Goal: Use online tool/utility: Use online tool/utility

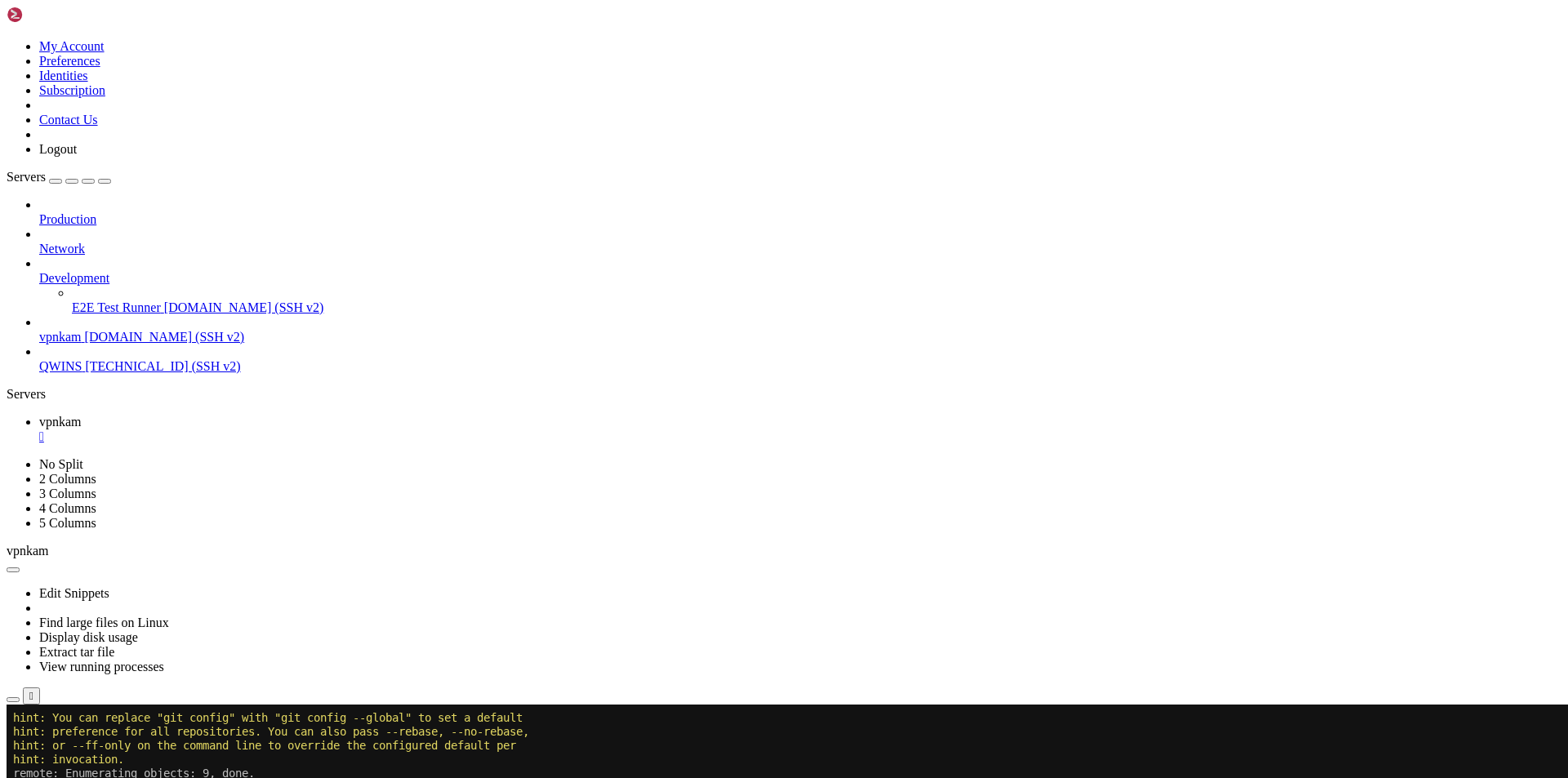
scroll to position [736, 0]
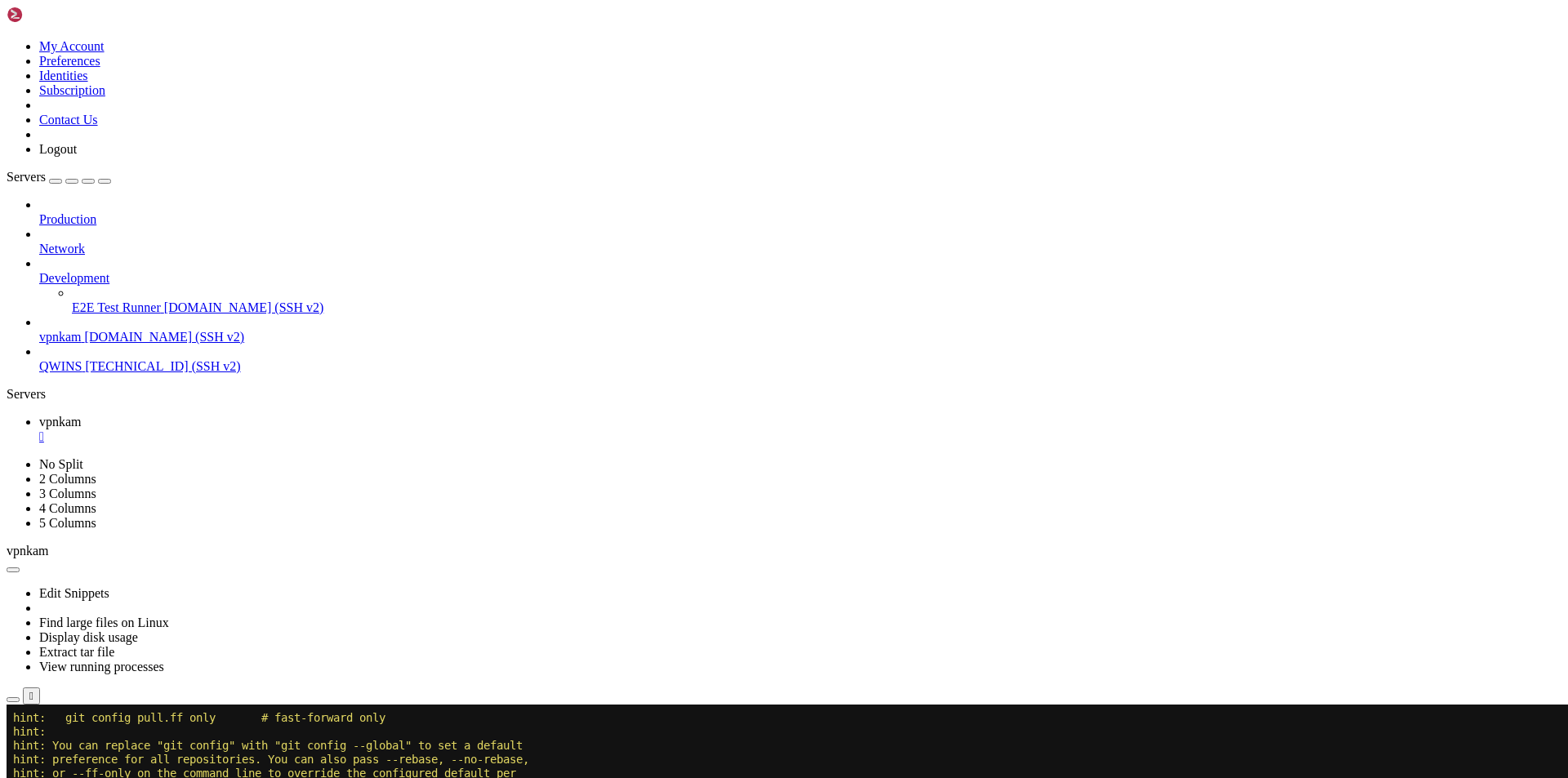
scroll to position [1111, 0]
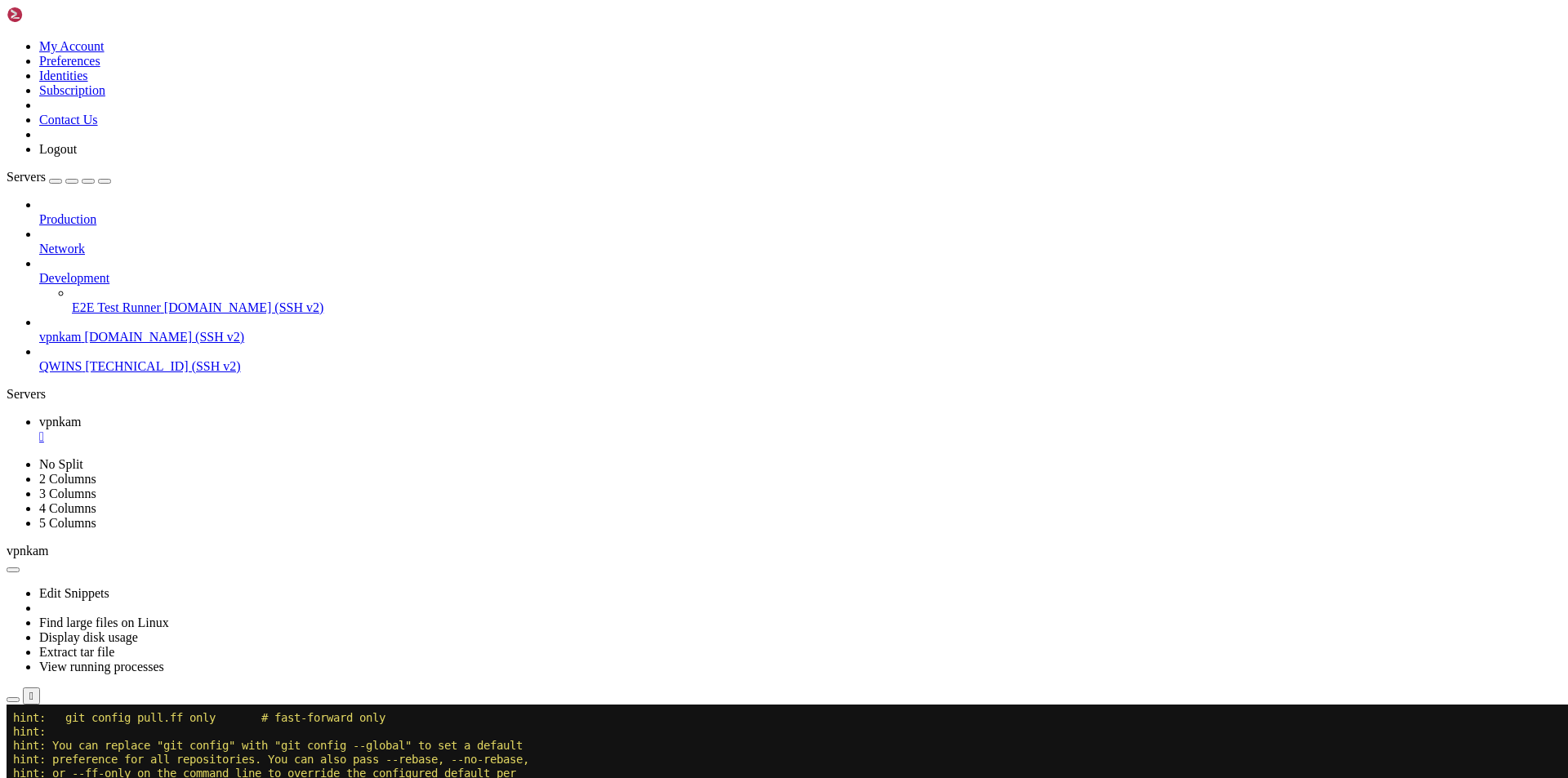
scroll to position [2332, 0]
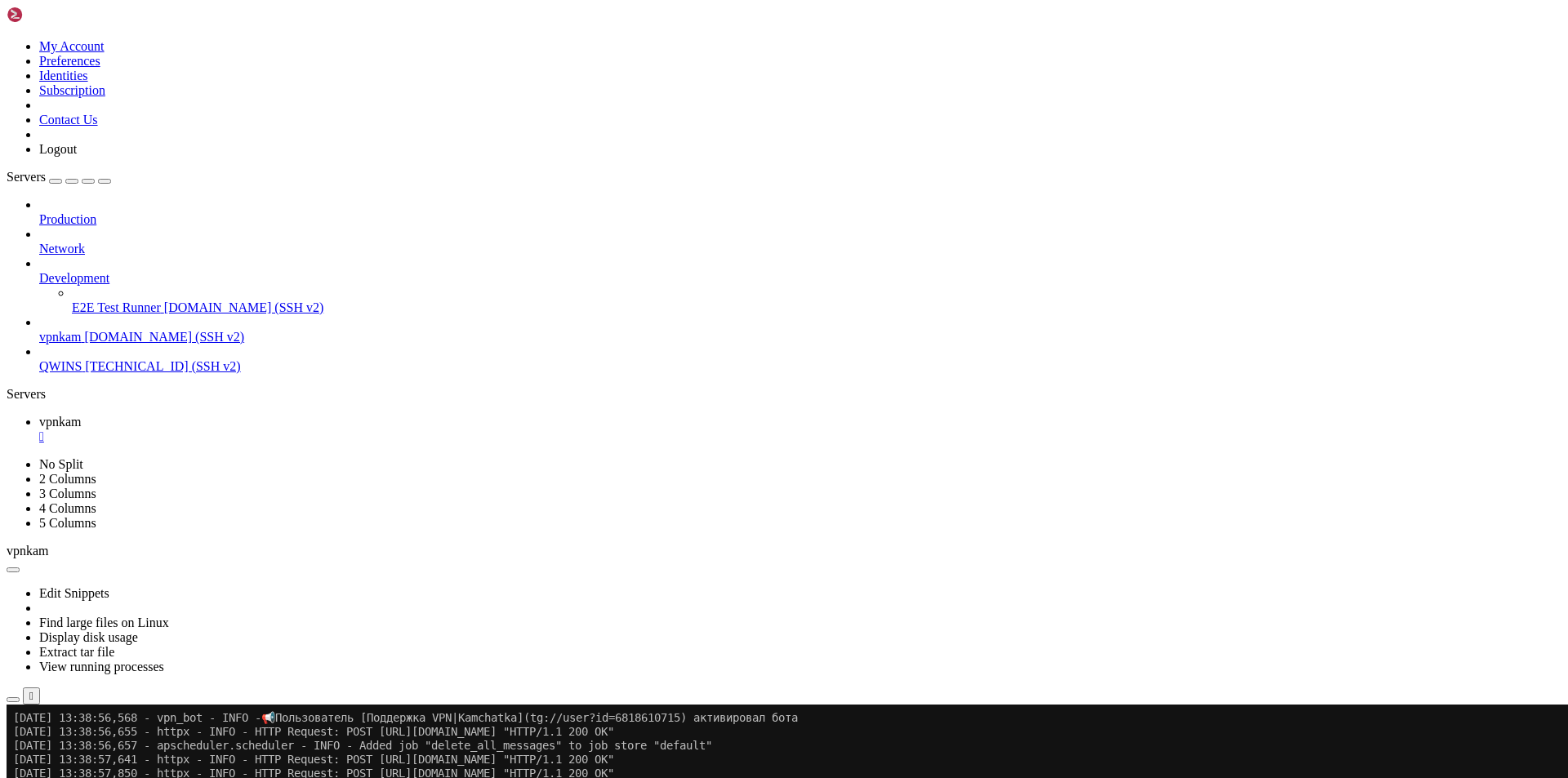
drag, startPoint x: 339, startPoint y: 1358, endPoint x: 12, endPoint y: 956, distance: 518.2
copy div "Traceback (most recent call last): File "/usr/local/lib/python3.10/site-package…"
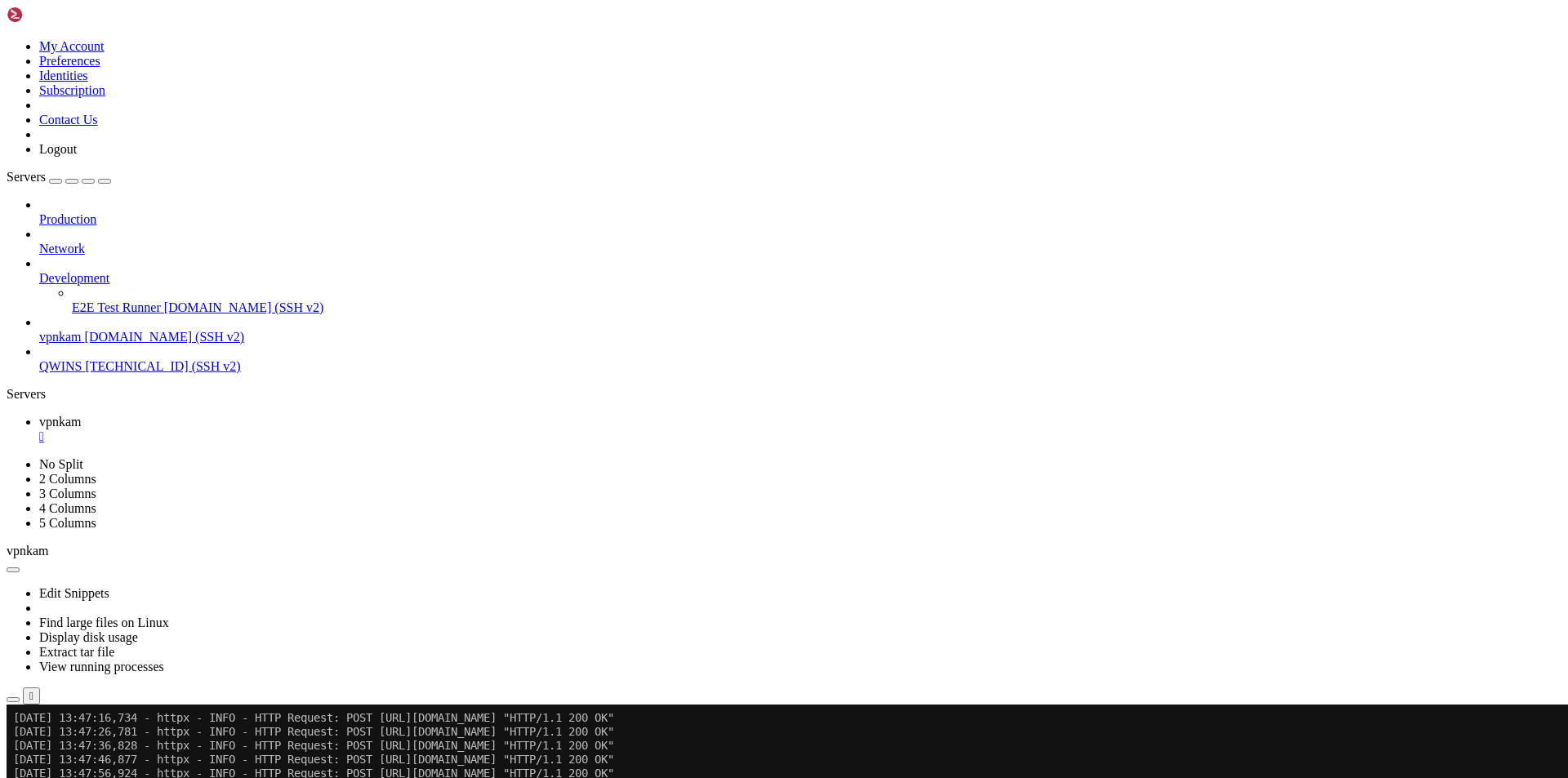
scroll to position [4025, 0]
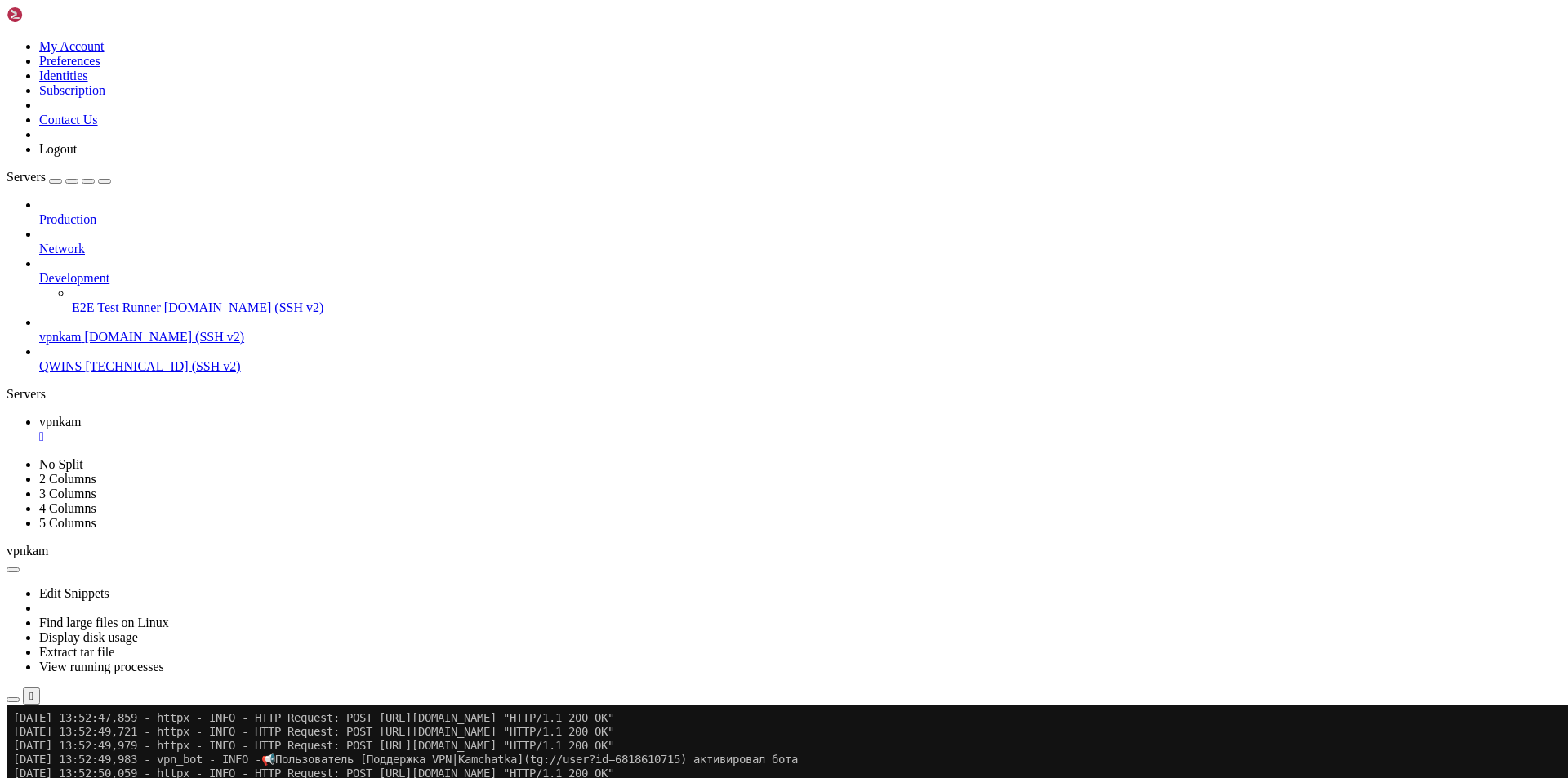
drag, startPoint x: 13, startPoint y: 1036, endPoint x: 278, endPoint y: 1353, distance: 413.2
copy div "Traceback (most recent call last): File "/usr/local/lib/python3.10/site-package…"
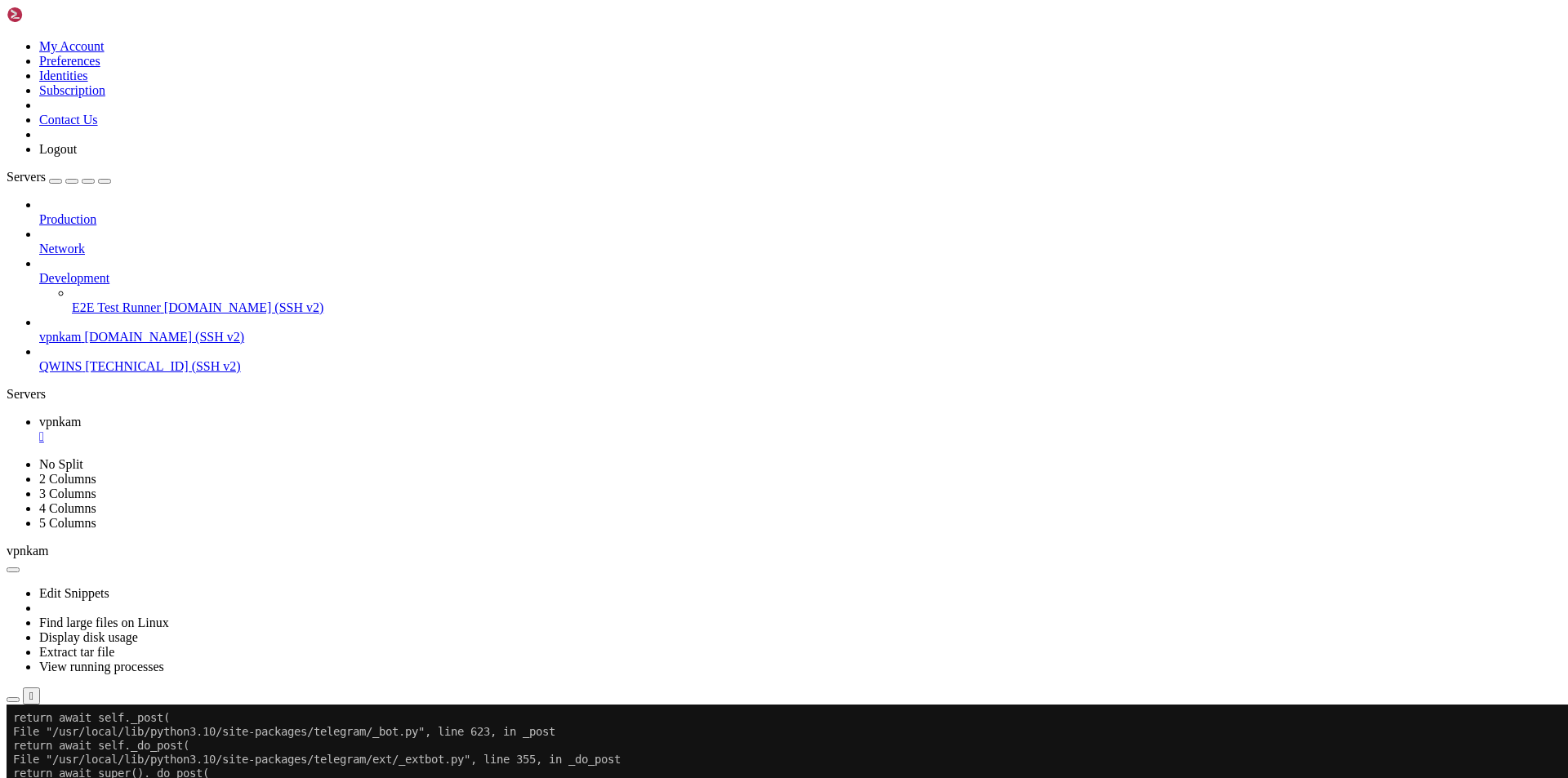
scroll to position [5497, 0]
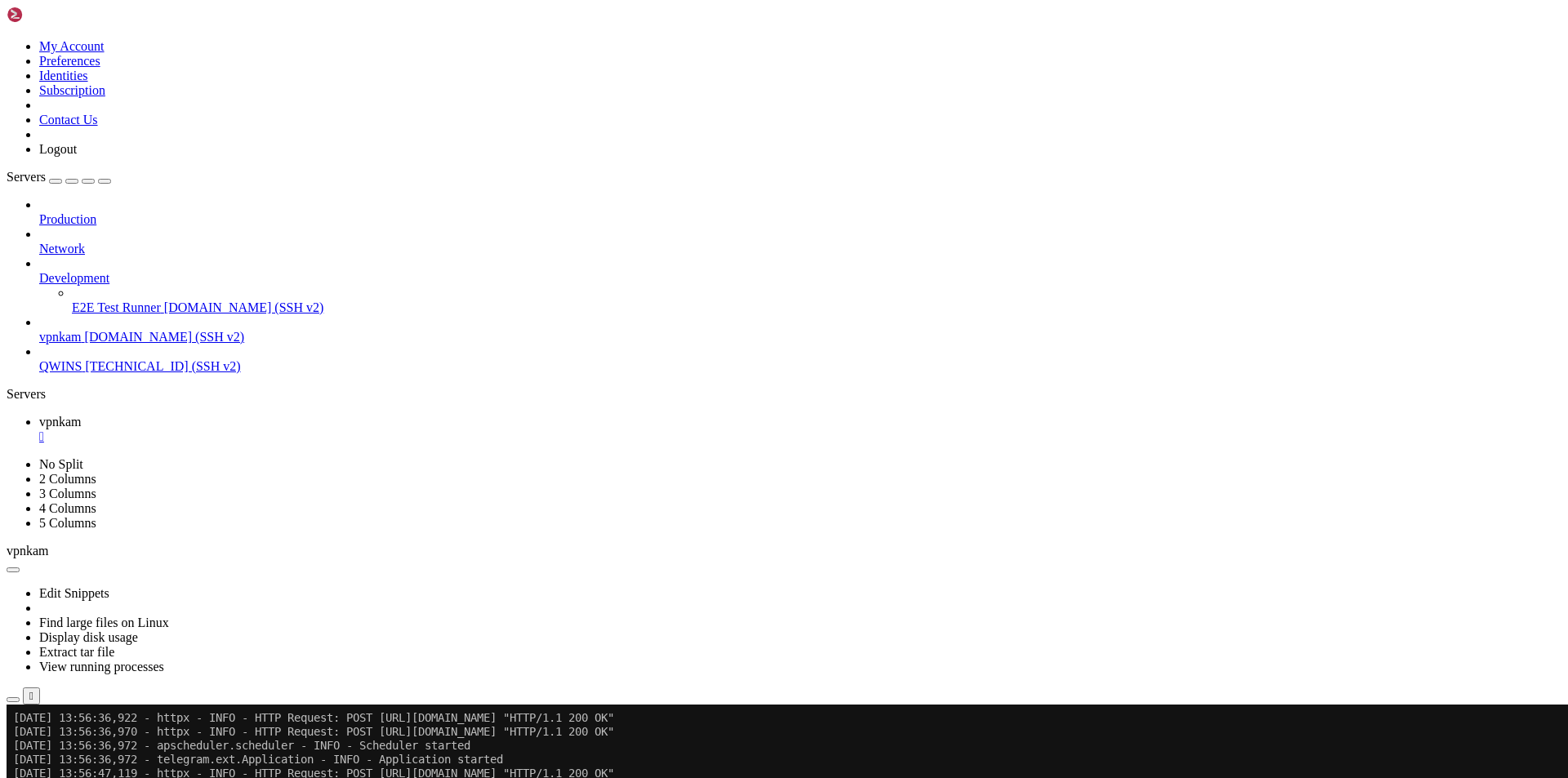
scroll to position [6663, 0]
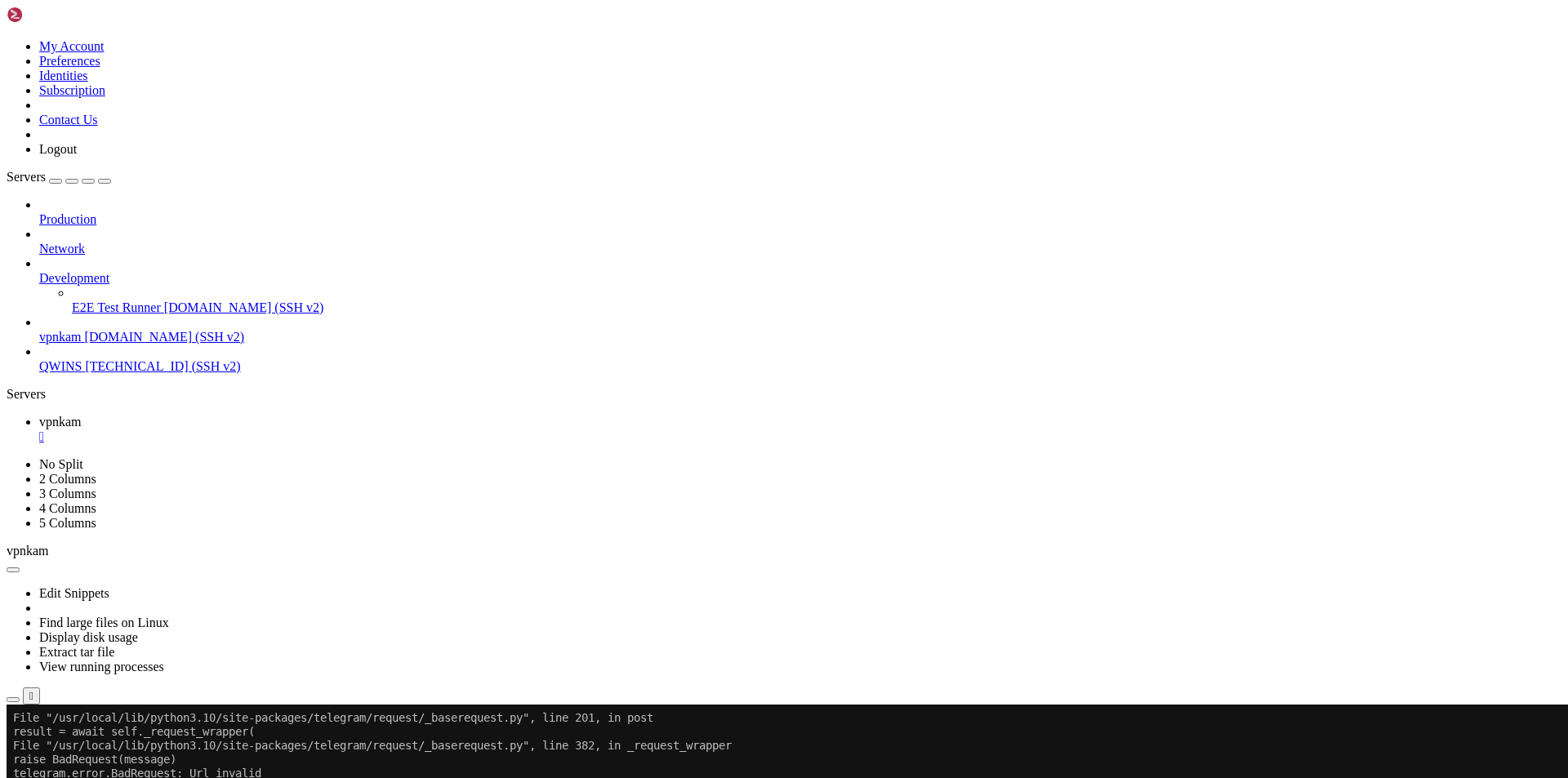
drag, startPoint x: 281, startPoint y: 1358, endPoint x: 14, endPoint y: 1037, distance: 417.5
copy div "Traceback (most recent call last): File "/usr/local/lib/python3.10/site-package…"
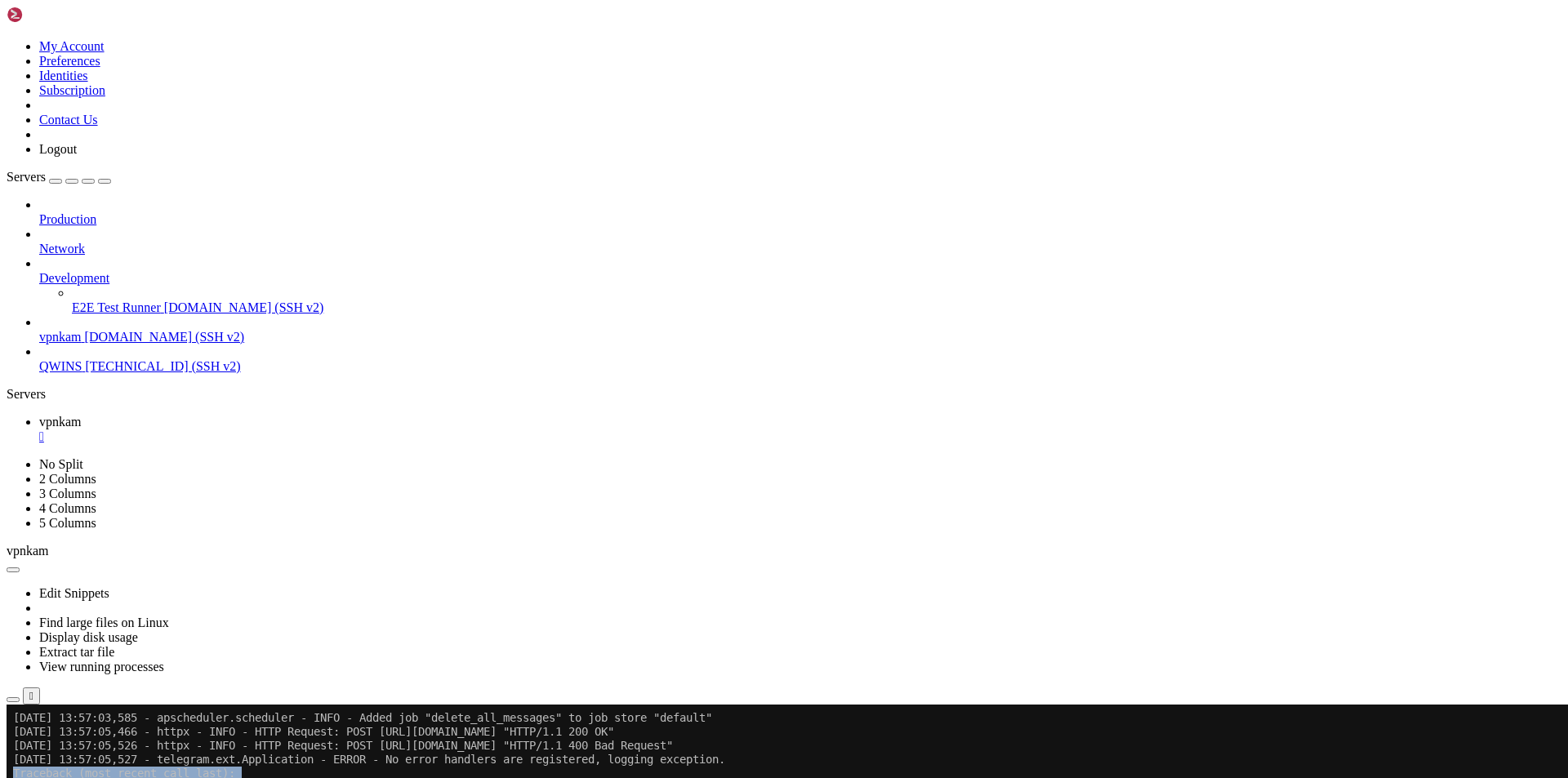
scroll to position [6941, 0]
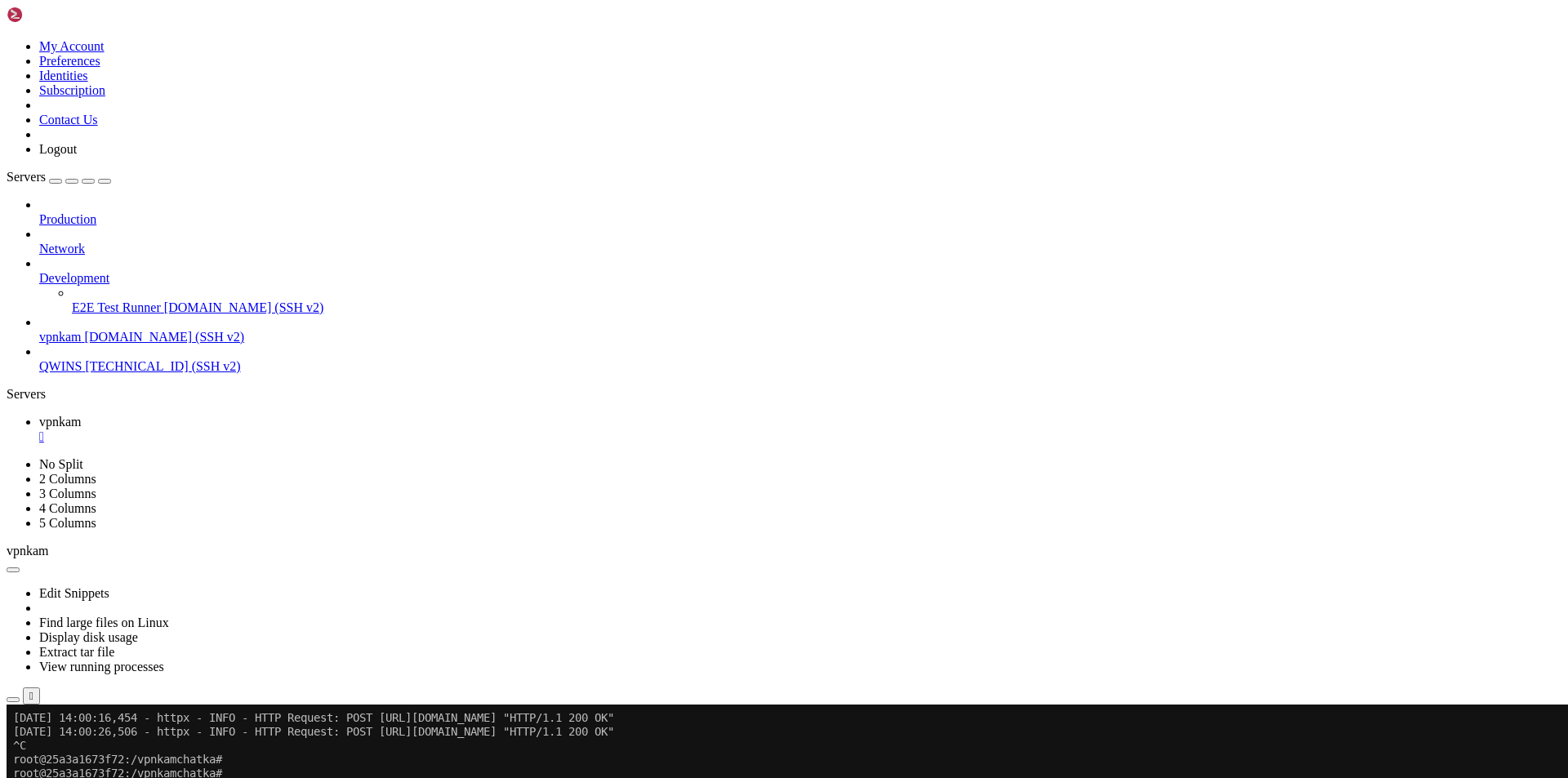
scroll to position [7940, 0]
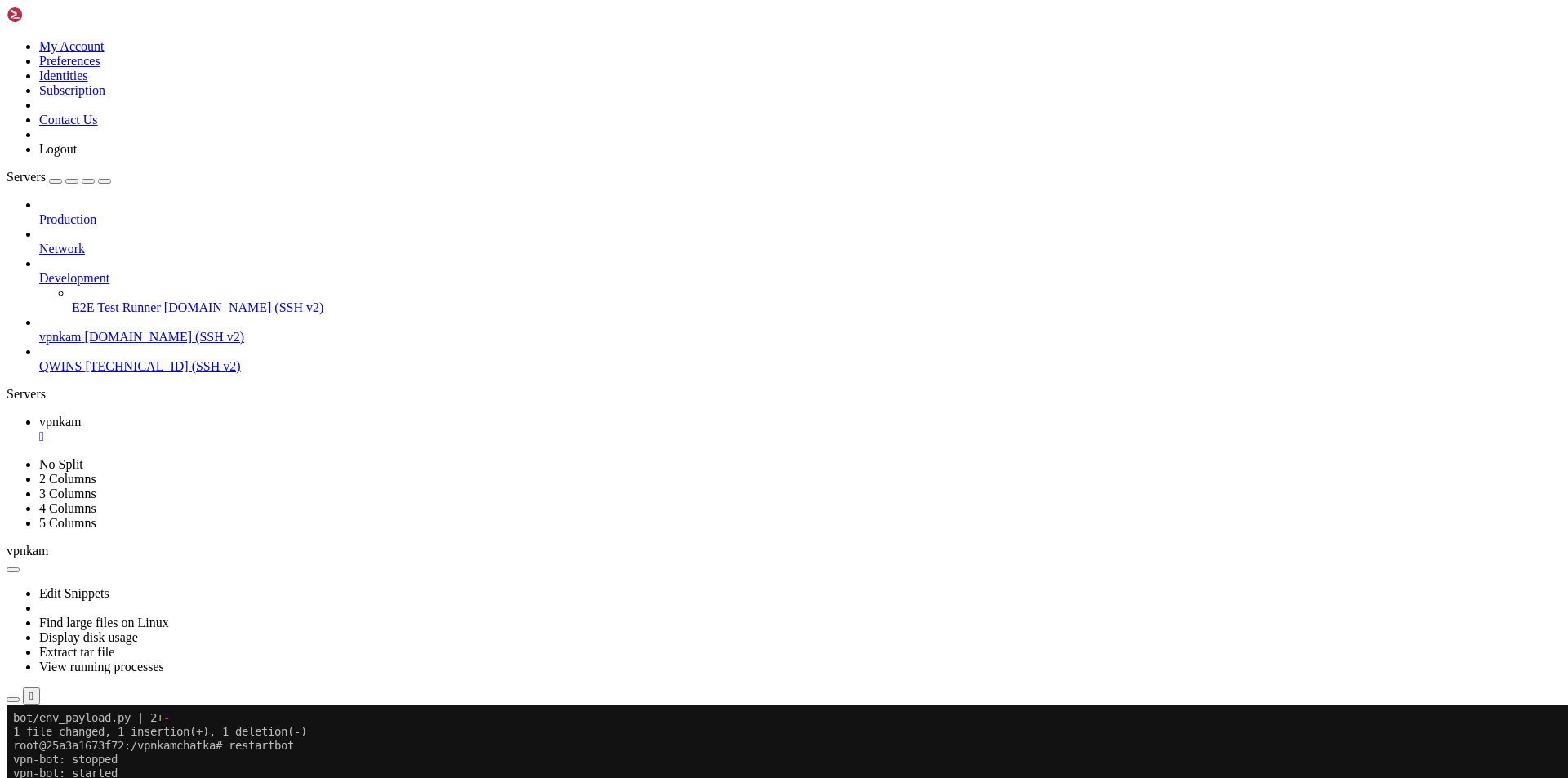
drag, startPoint x: 286, startPoint y: 1360, endPoint x: 12, endPoint y: 1039, distance: 422.0
copy div "Traceback (most recent call last): File "/usr/local/lib/python3.10/site-package…"
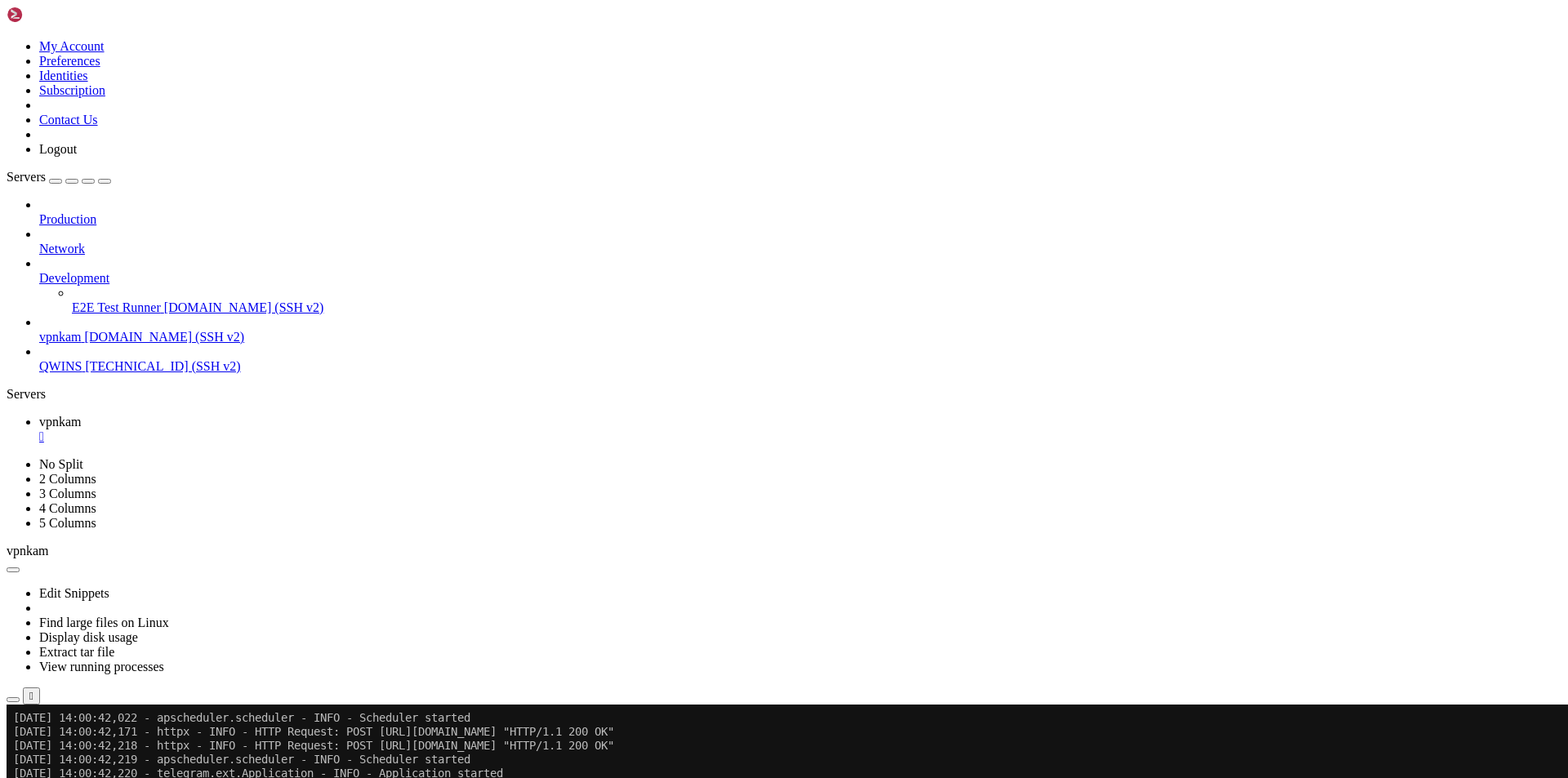
scroll to position [8093, 0]
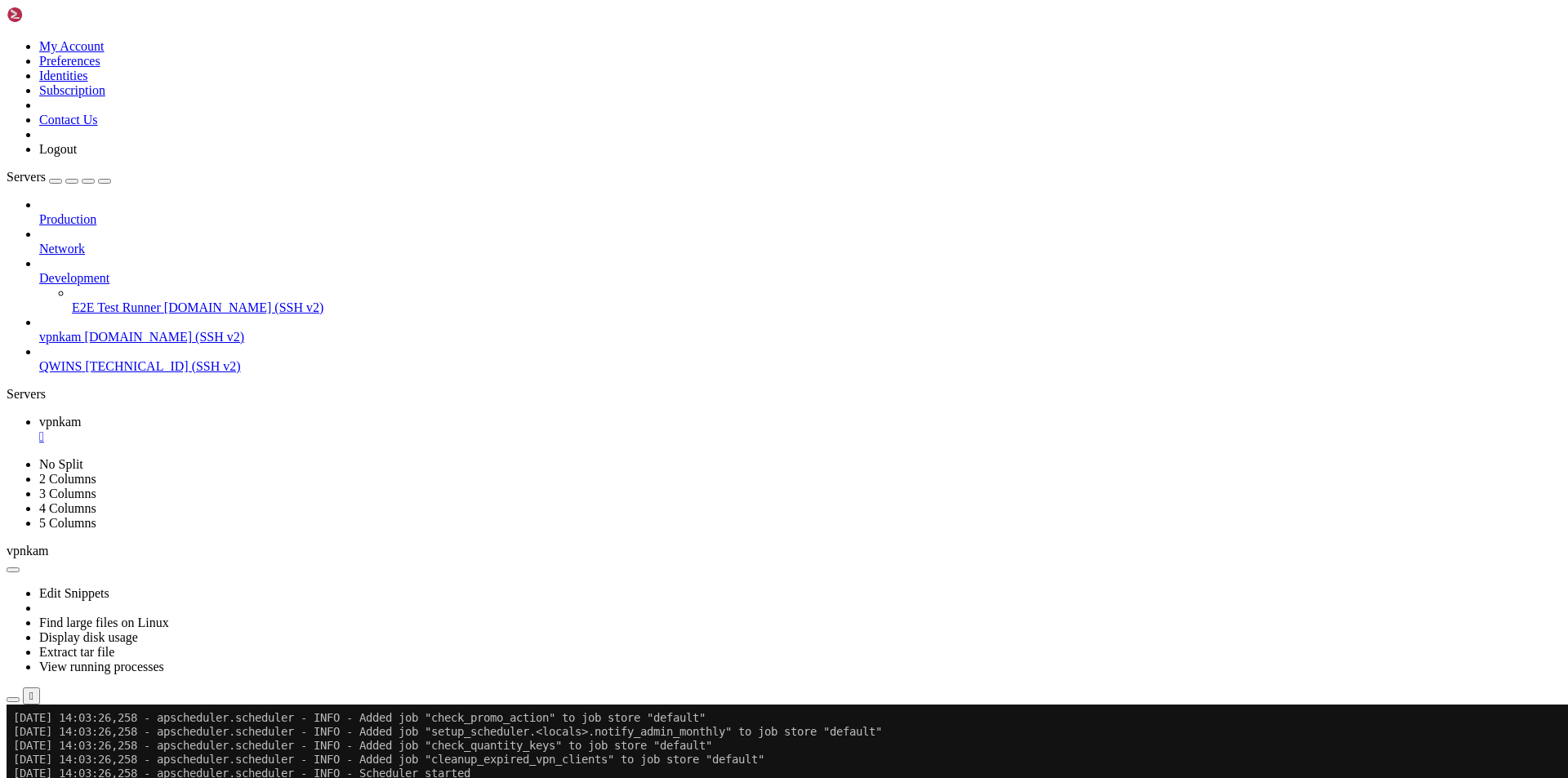
scroll to position [9440, 0]
drag, startPoint x: 287, startPoint y: 1330, endPoint x: 13, endPoint y: 954, distance: 465.2
copy div "LOR IPSUMD: sitame.co 2444-96-42 31:99:08,008 - adipi - ELIT - SEDD Eiusmod: TE…"
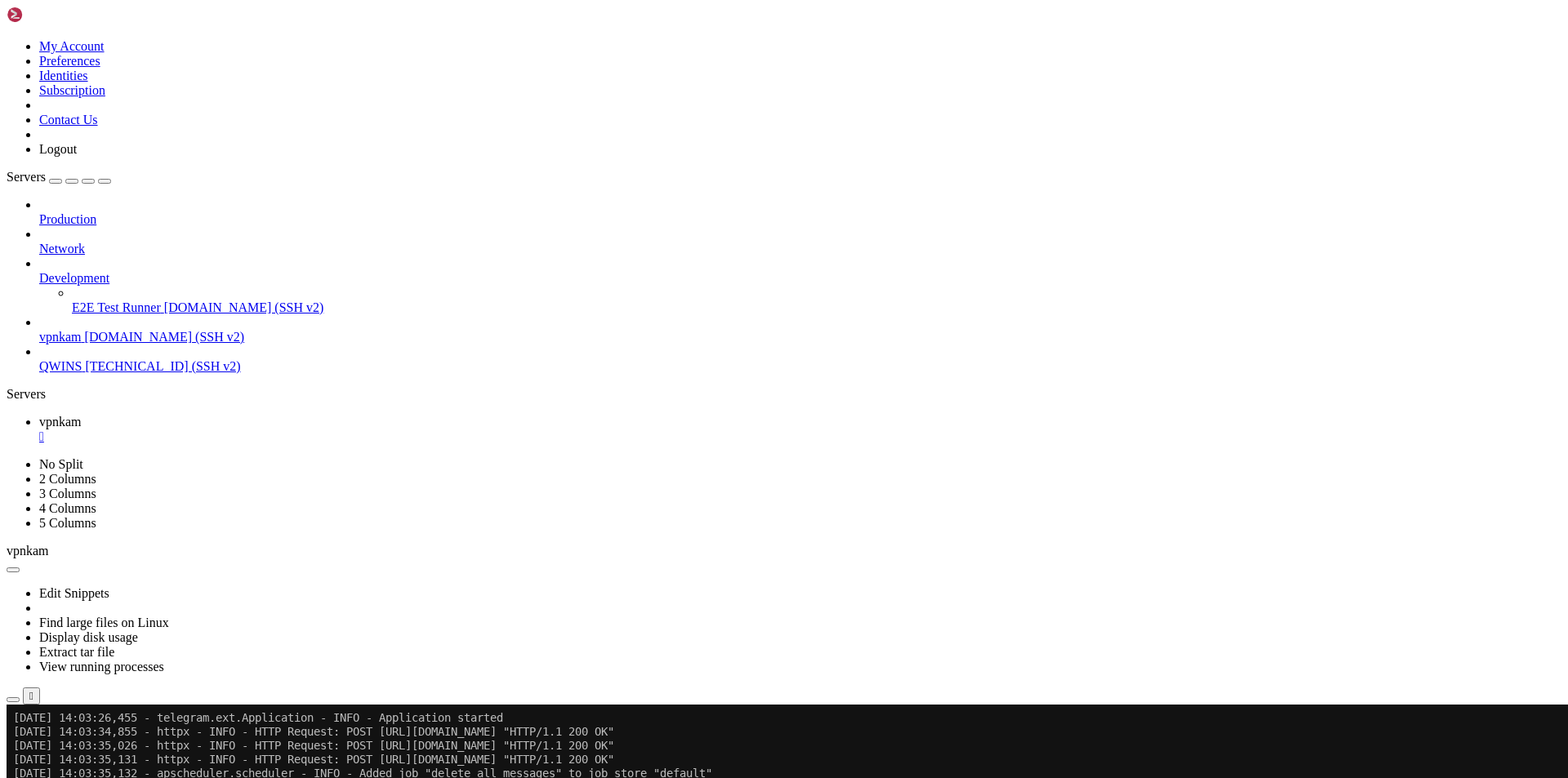
scroll to position [9550, 0]
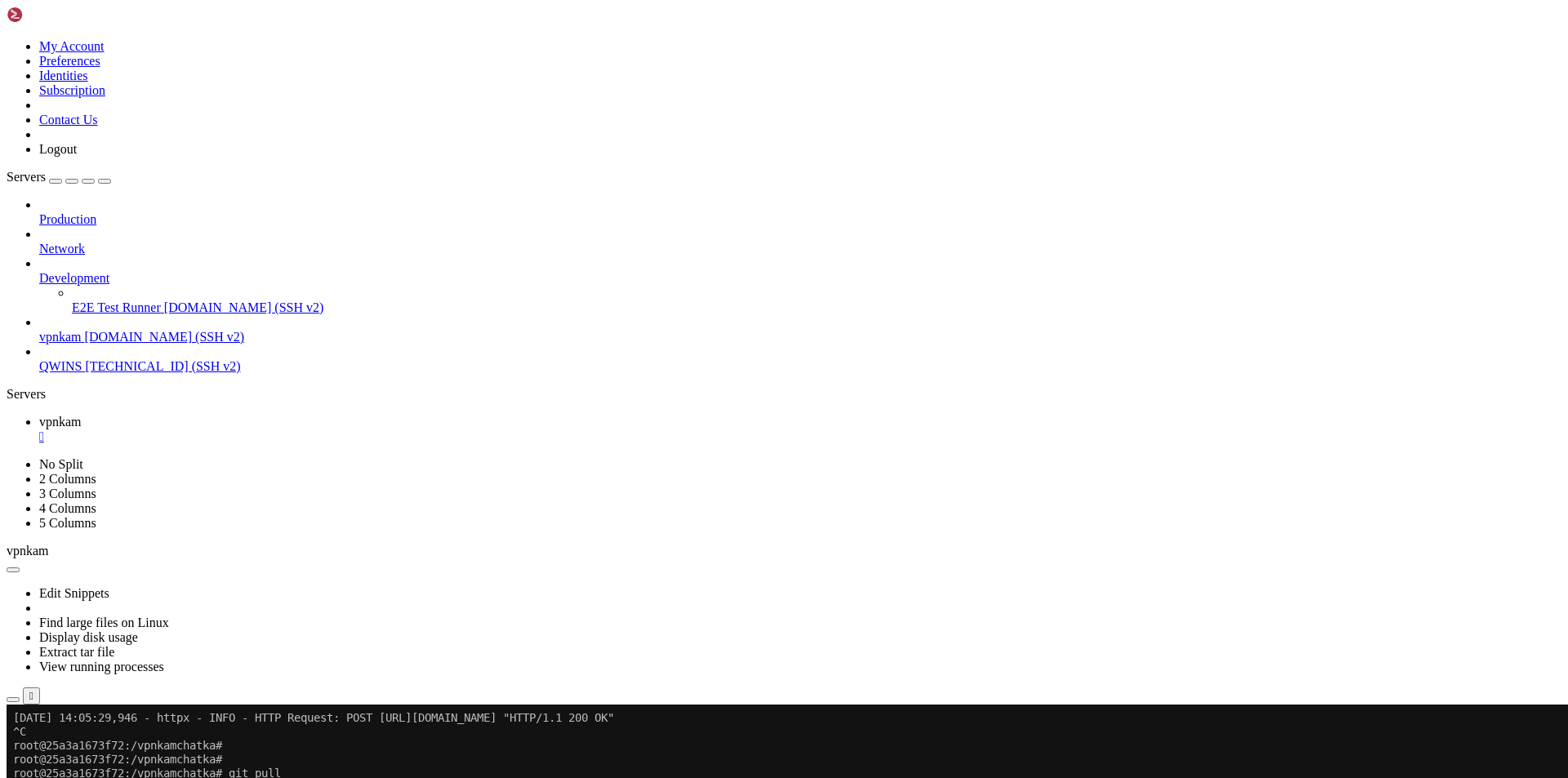
scroll to position [10619, 0]
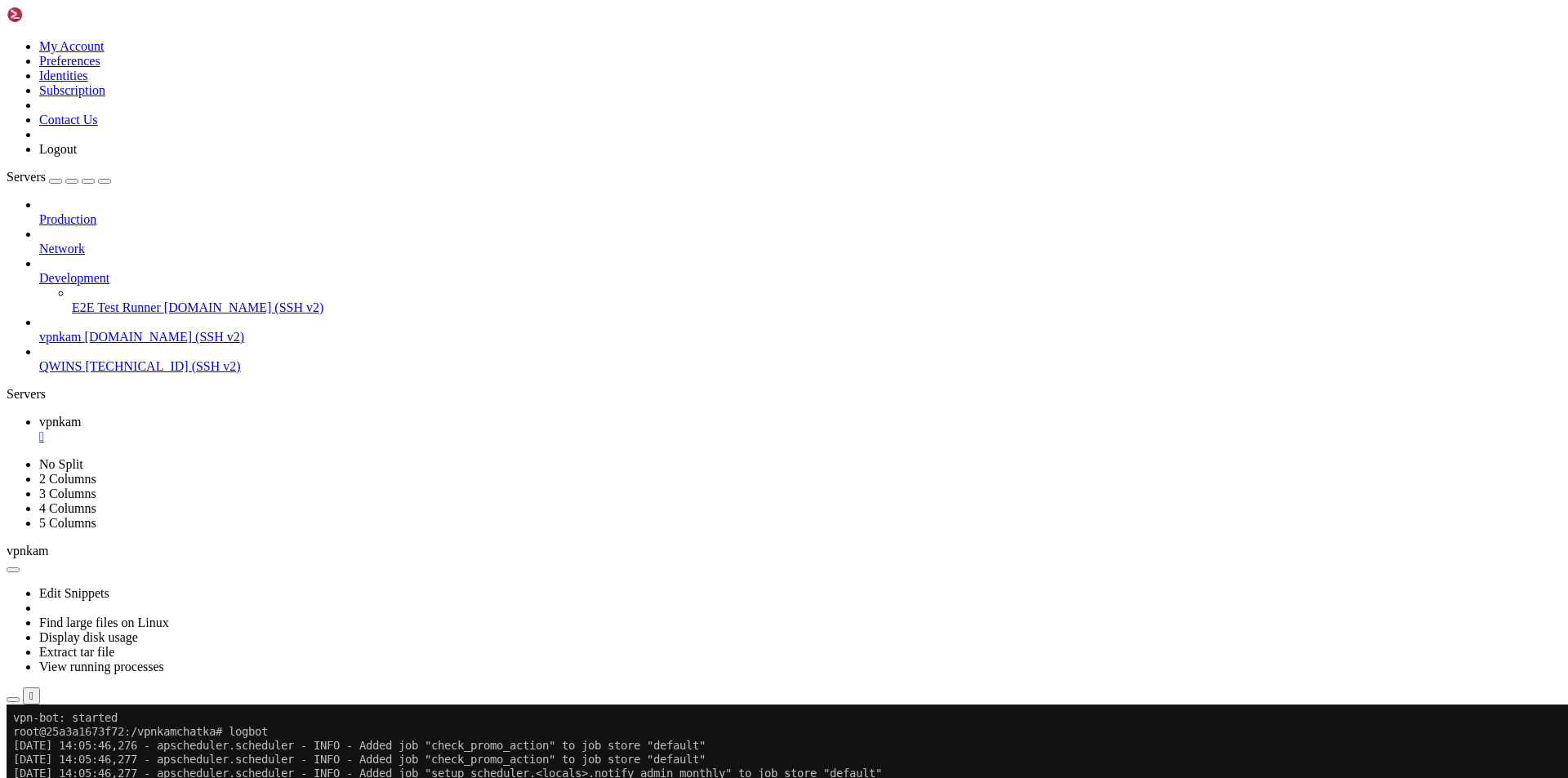
drag, startPoint x: 287, startPoint y: 1362, endPoint x: 14, endPoint y: 993, distance: 459.0
copy div "LOR IPSUMD: sitam://consec.ad 7212-34-81 92:10:04,804 - elits - DOEI - TEMP Inc…"
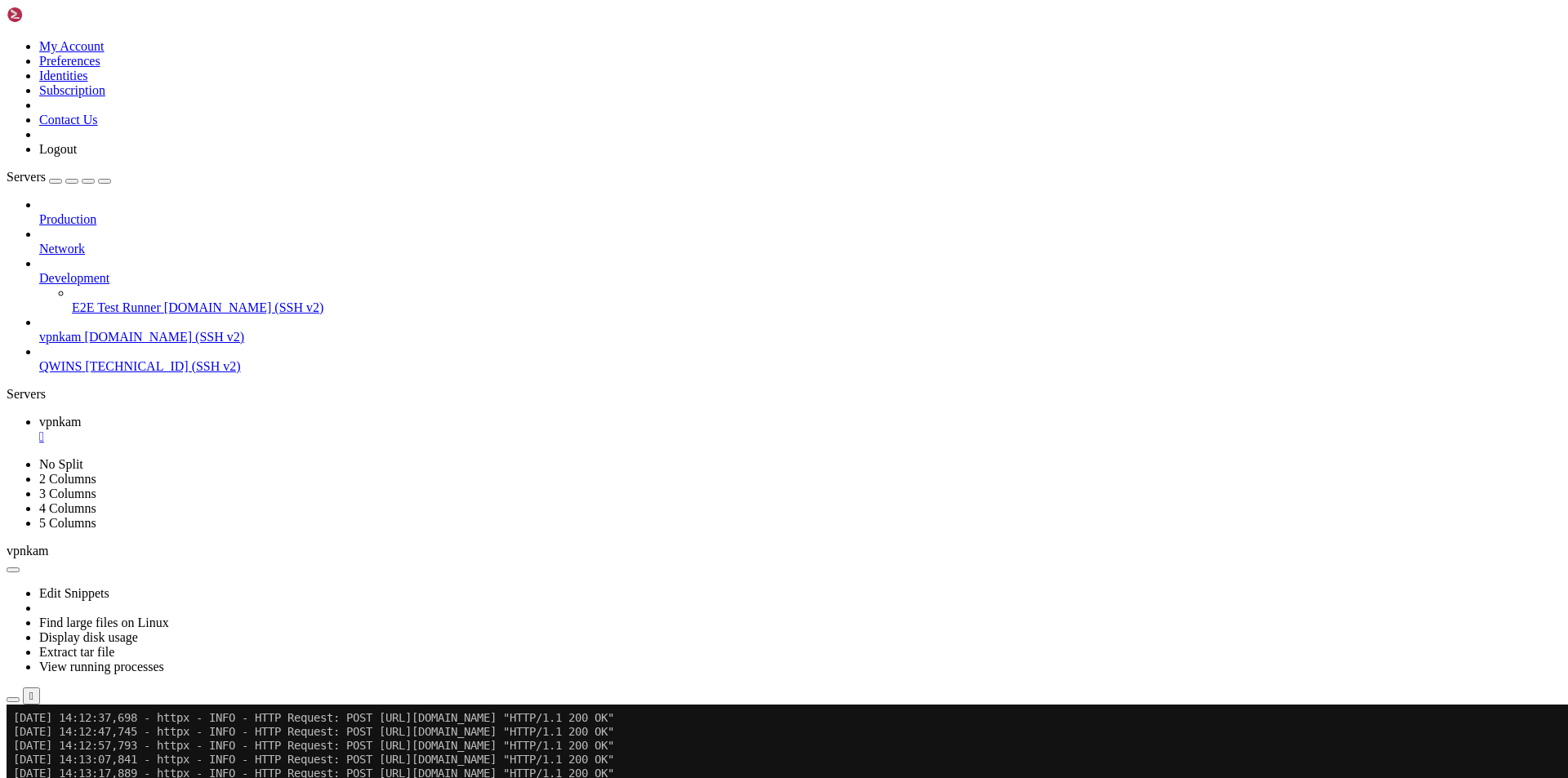
scroll to position [11882, 0]
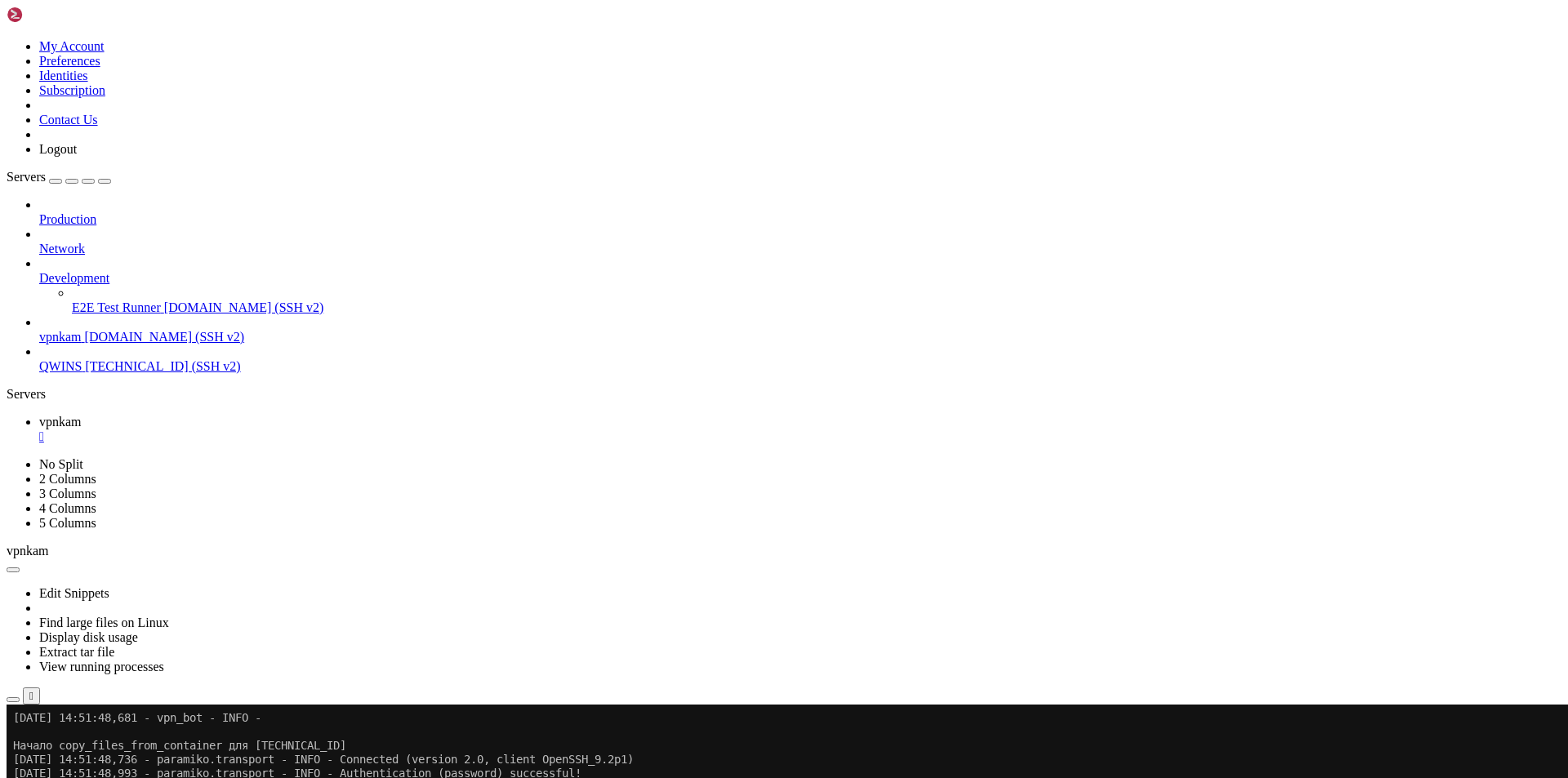
scroll to position [19073, 0]
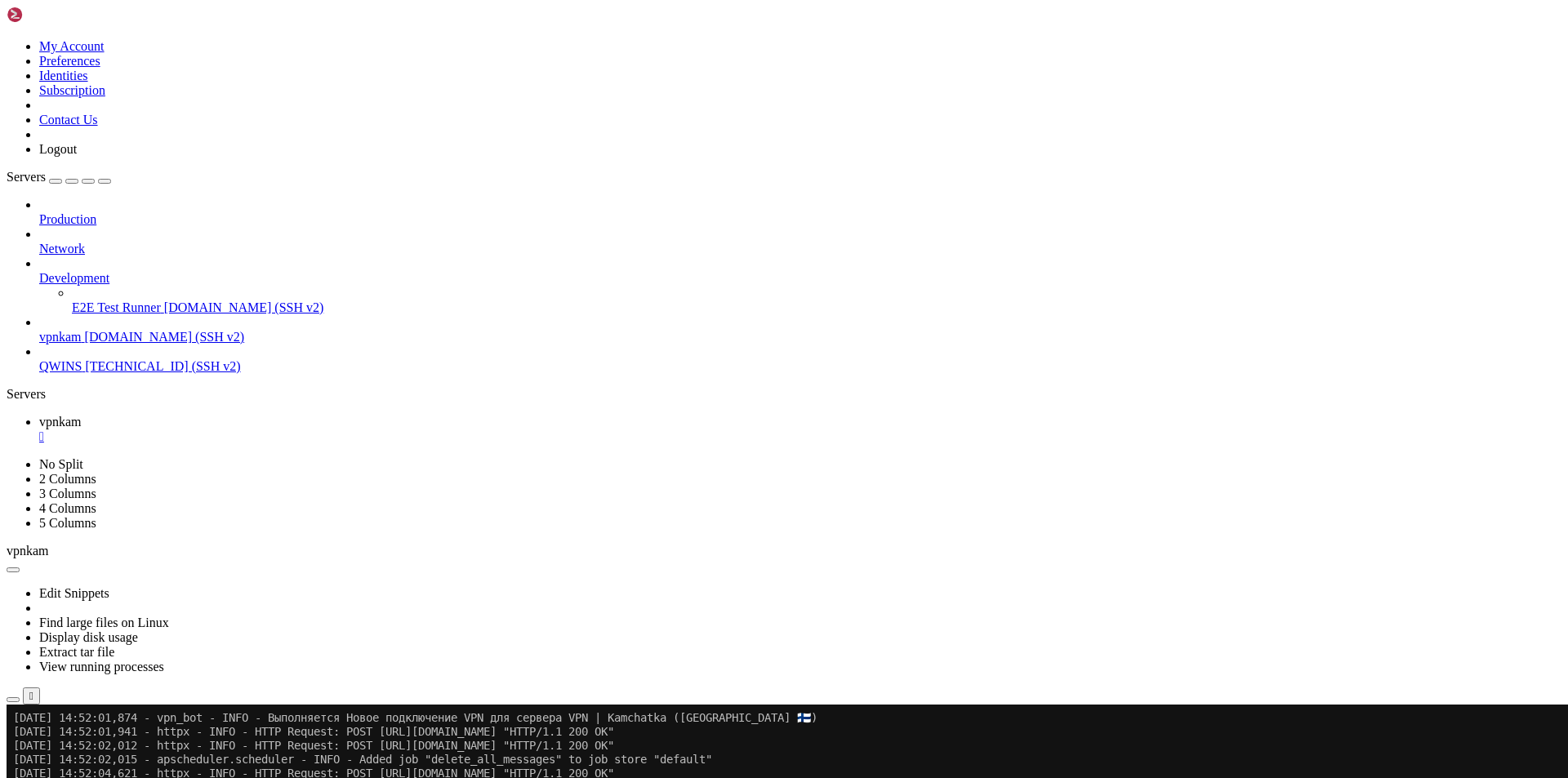
scroll to position [19490, 0]
